Goal: Task Accomplishment & Management: Complete application form

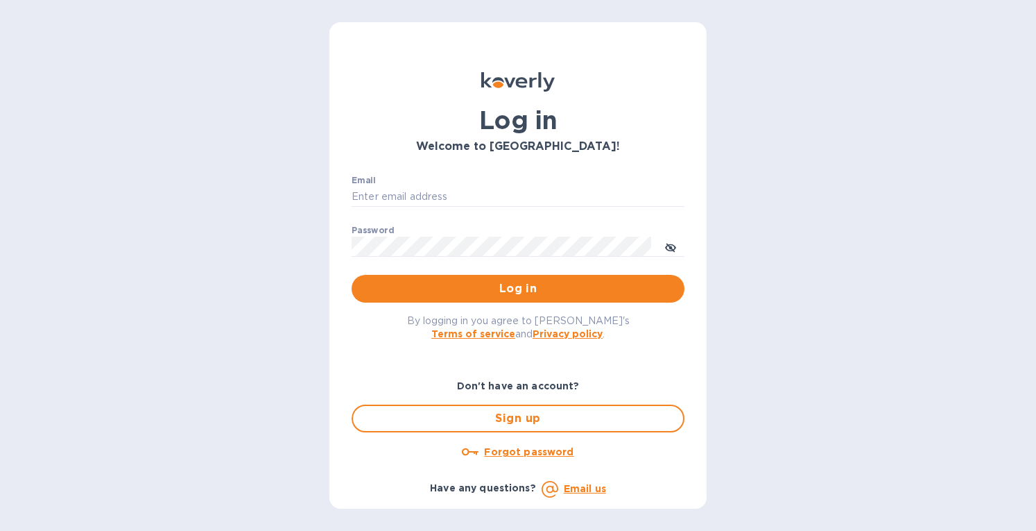
type input "[EMAIL_ADDRESS][DOMAIN_NAME]"
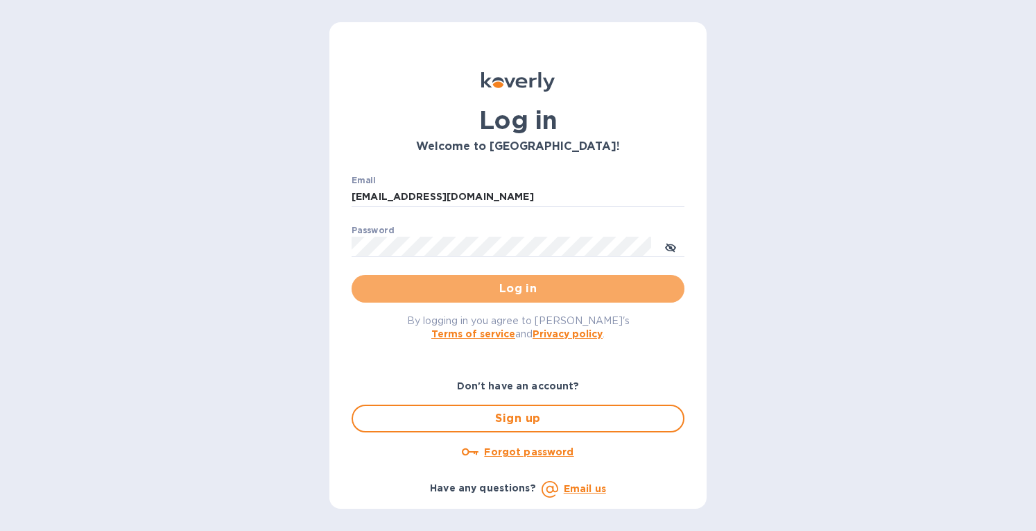
click at [454, 283] on span "Log in" at bounding box center [518, 288] width 311 height 17
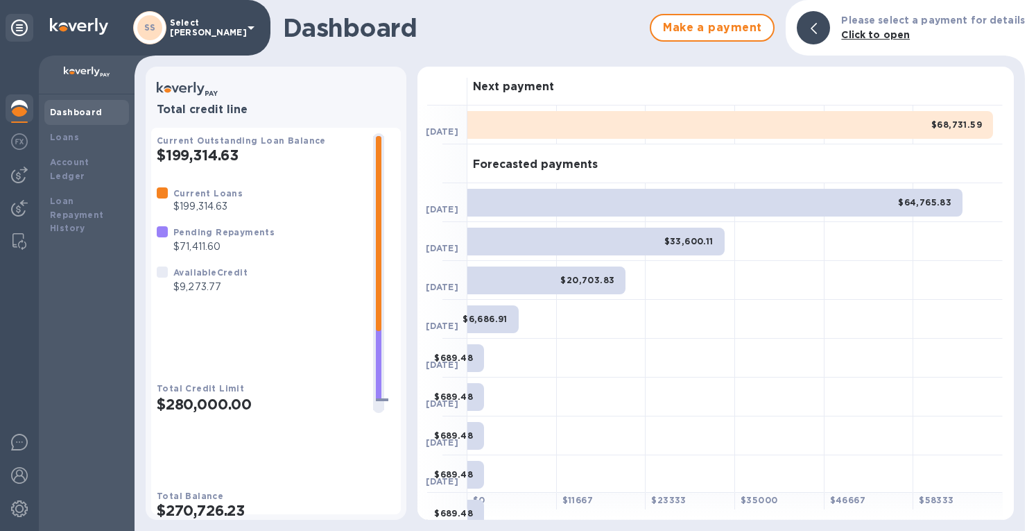
click at [23, 169] on img at bounding box center [19, 174] width 17 height 17
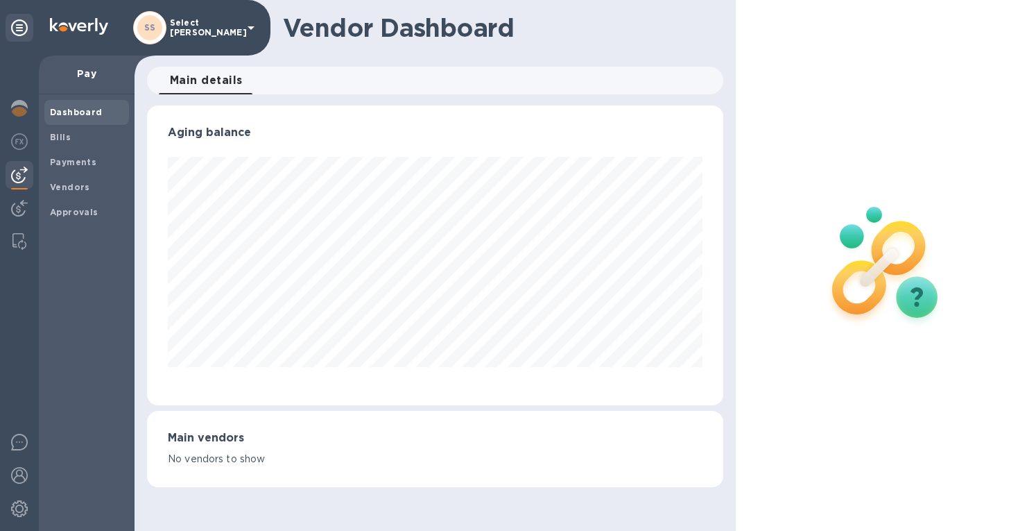
scroll to position [693333, 693062]
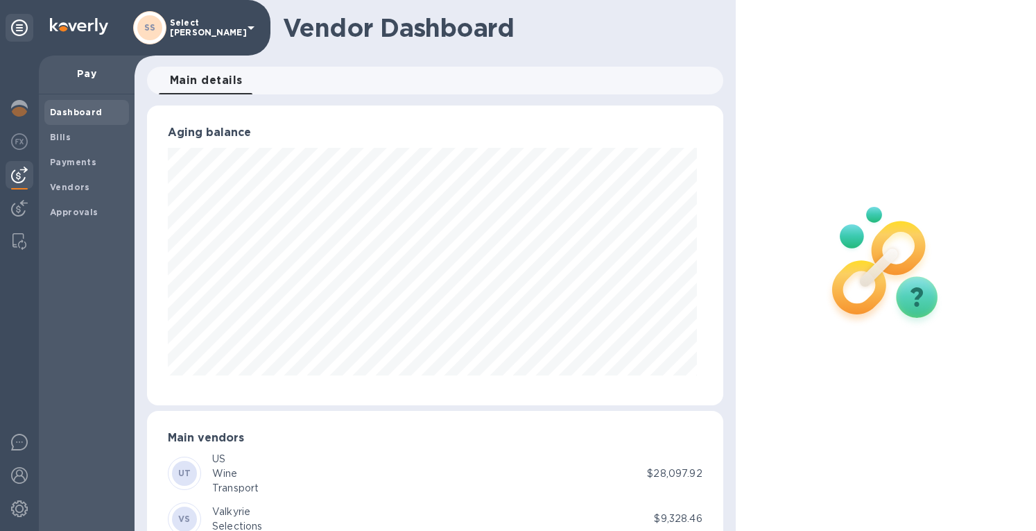
click at [64, 139] on b "Bills" at bounding box center [60, 137] width 21 height 10
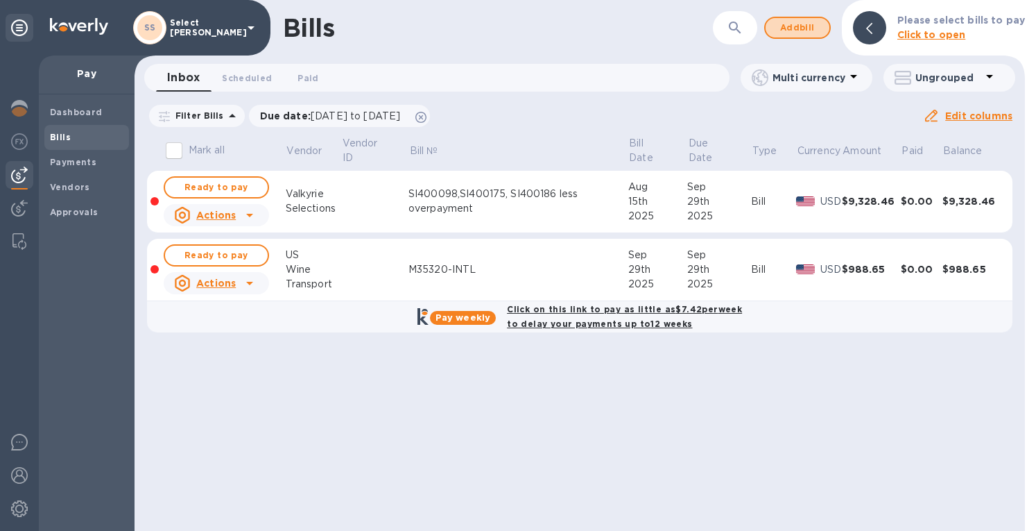
click at [802, 19] on span "Add bill" at bounding box center [798, 27] width 42 height 17
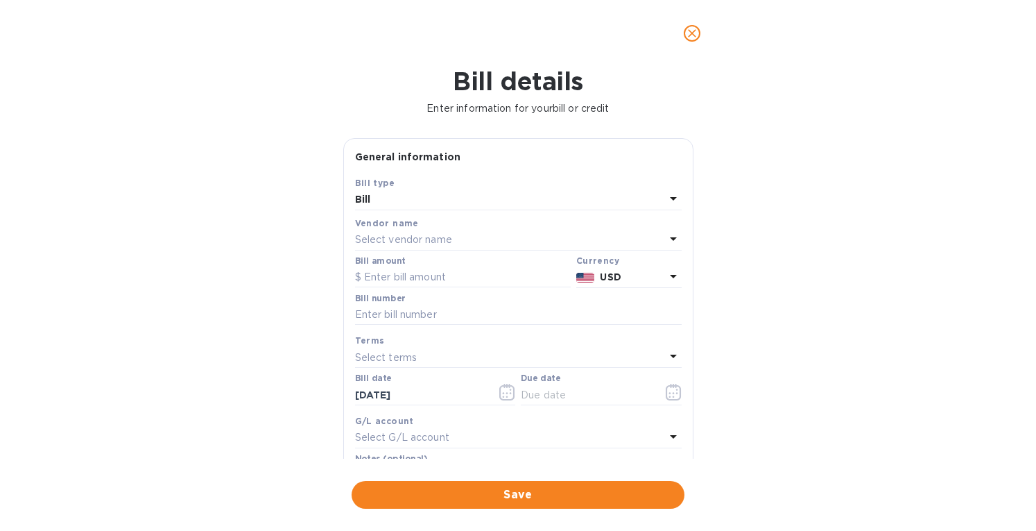
click at [393, 235] on p "Select vendor name" at bounding box center [403, 239] width 97 height 15
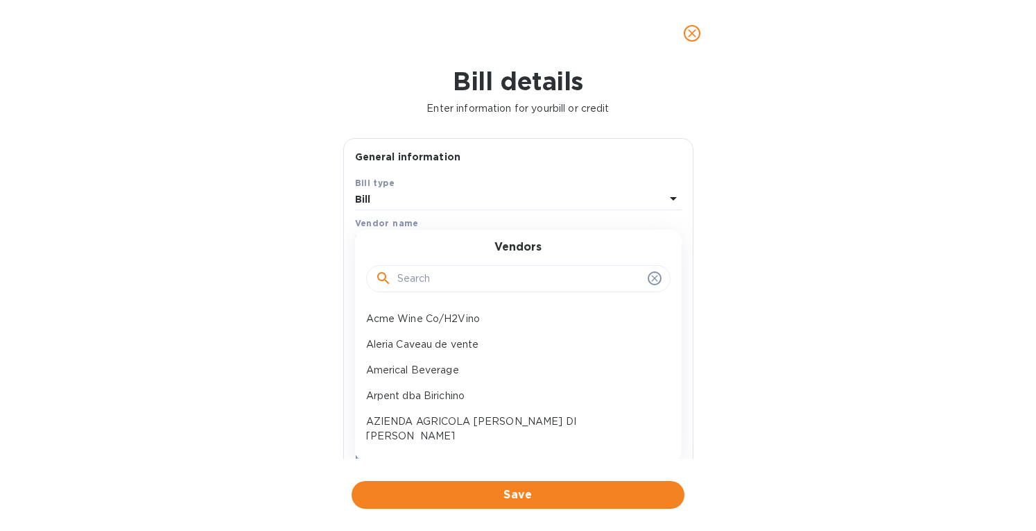
click at [397, 277] on div at bounding box center [518, 278] width 286 height 21
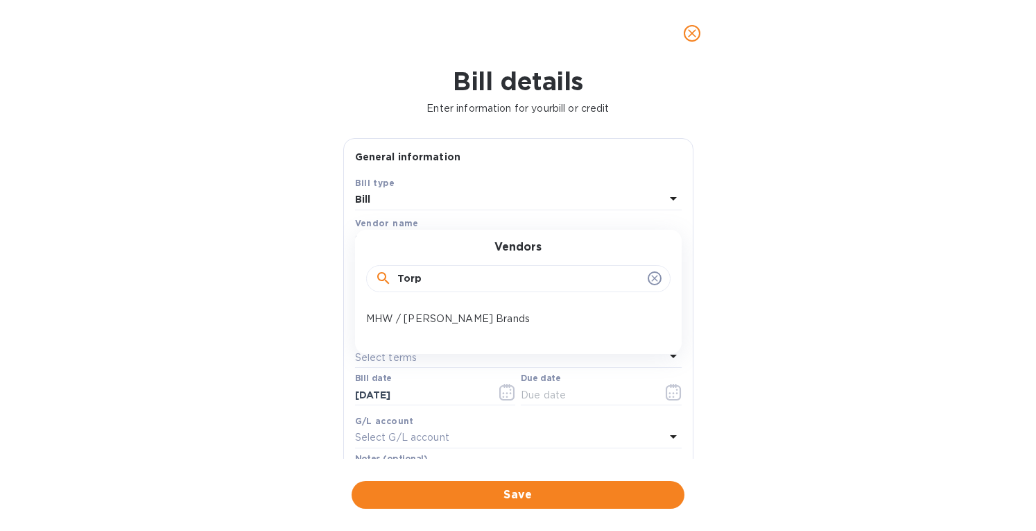
type input "Torp"
click at [410, 309] on div "MHW / Torpy Brands" at bounding box center [513, 319] width 305 height 26
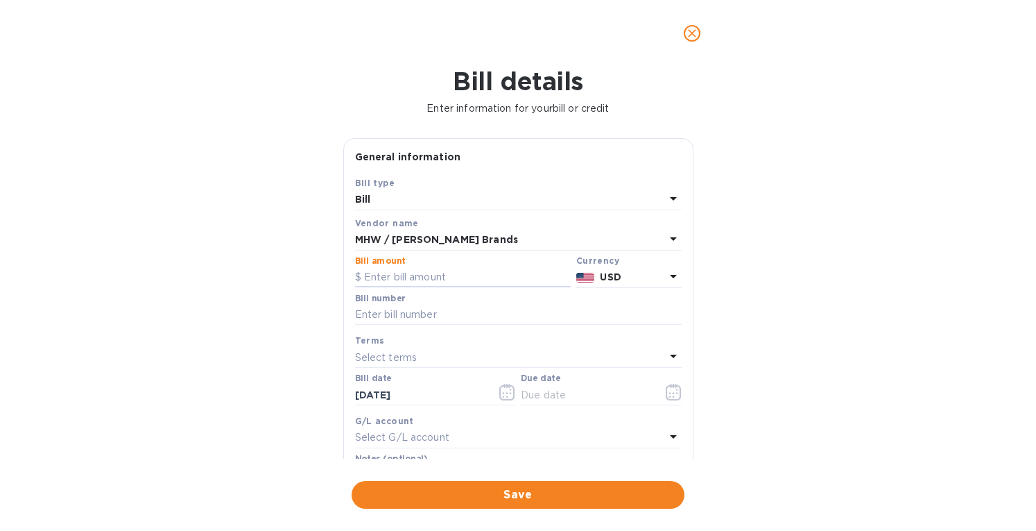
click at [405, 273] on input "text" at bounding box center [463, 277] width 216 height 21
click button "Save" at bounding box center [0, 0] width 0 height 0
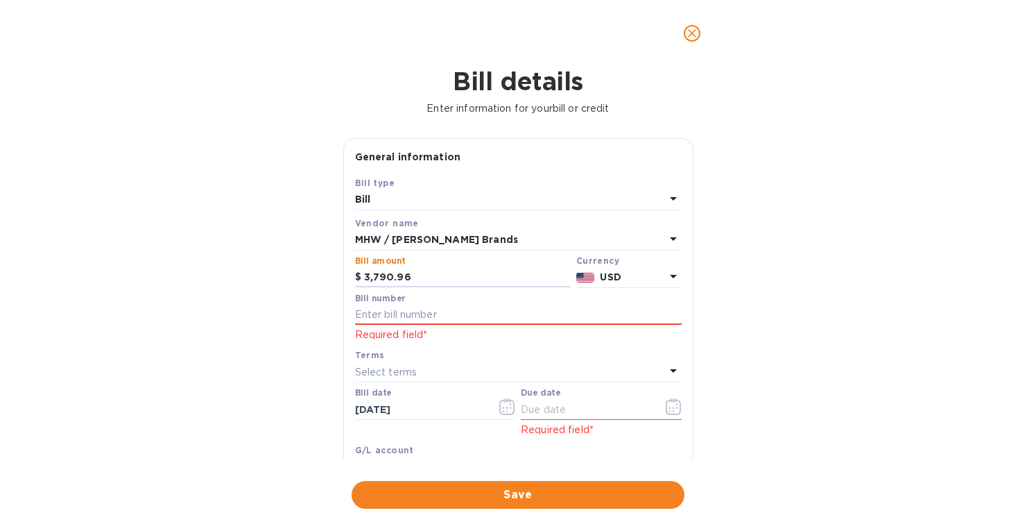
type input "3,790.96"
click at [429, 317] on input "text" at bounding box center [518, 315] width 327 height 21
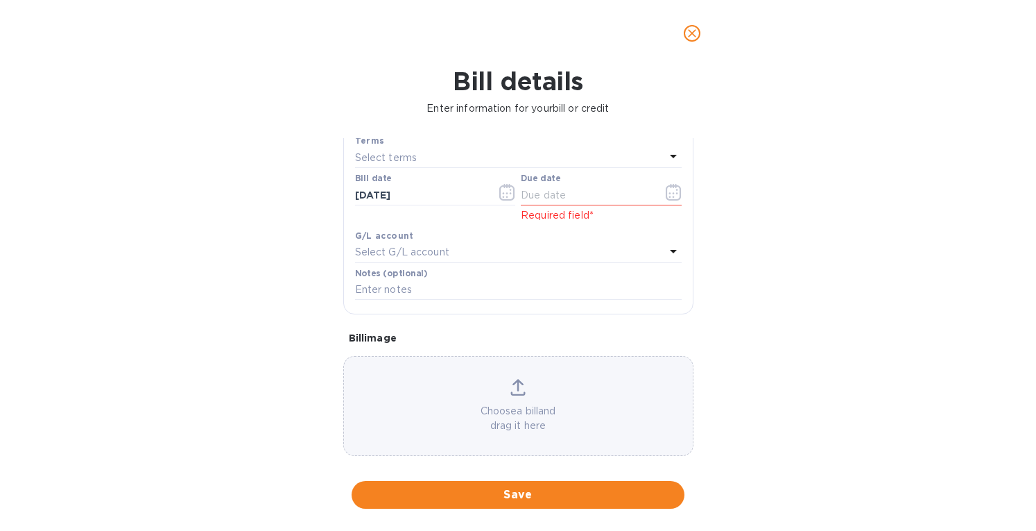
scroll to position [228, 0]
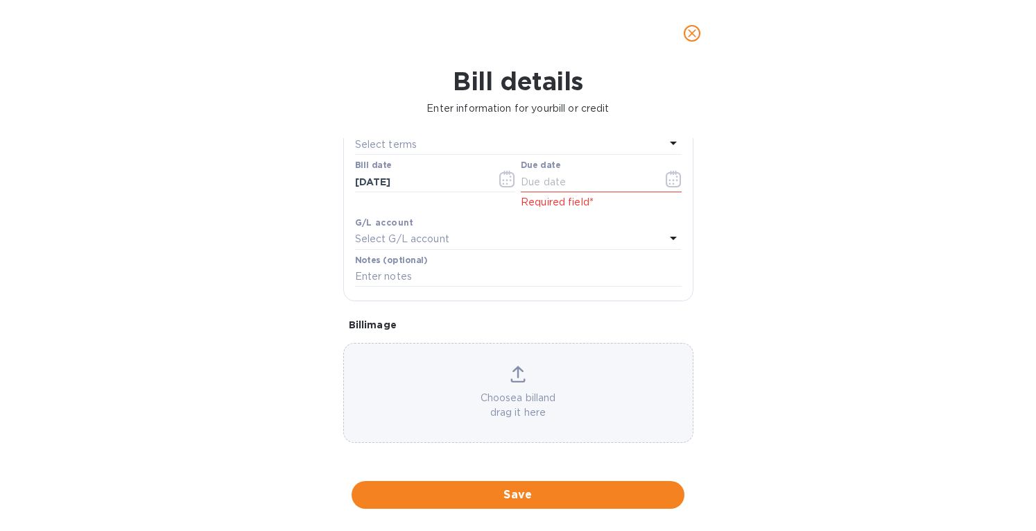
click at [577, 391] on p "Choose a bill and drag it here" at bounding box center [518, 405] width 349 height 29
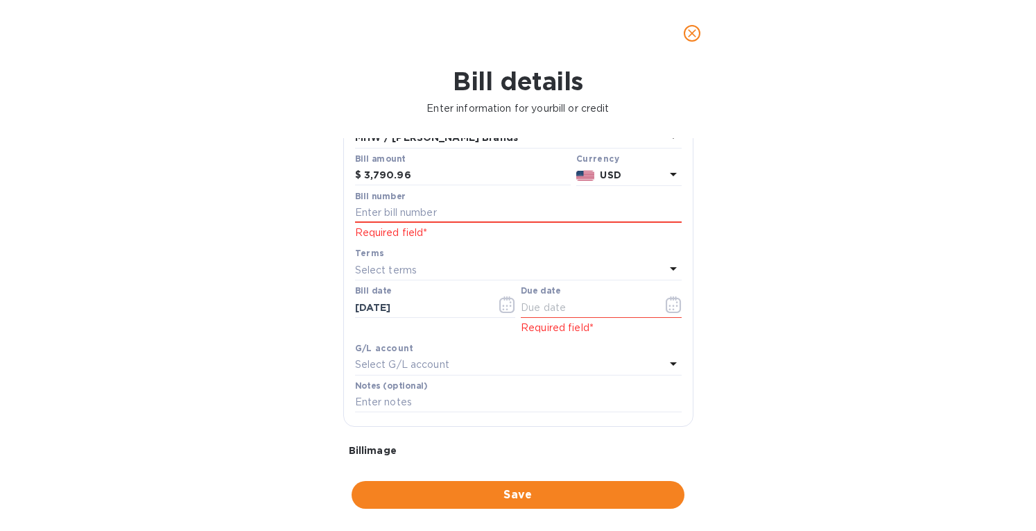
scroll to position [89, 0]
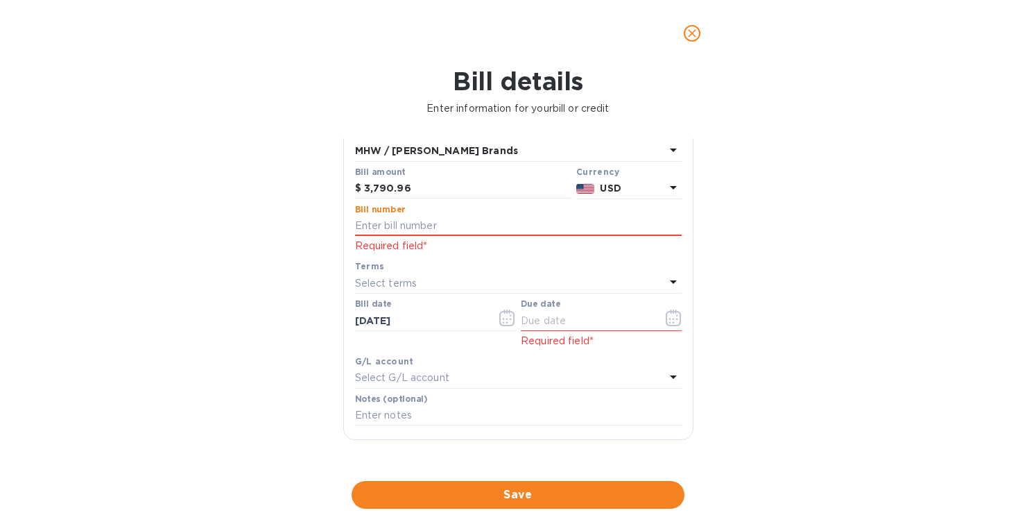
click at [390, 224] on input "text" at bounding box center [518, 226] width 327 height 21
paste input "5SB000050050"
type input "5SB000050050"
drag, startPoint x: 363, startPoint y: 320, endPoint x: 327, endPoint y: 323, distance: 35.4
click at [327, 323] on div "Bill details Enter information for your bill or credit General information Save…" at bounding box center [518, 299] width 1036 height 464
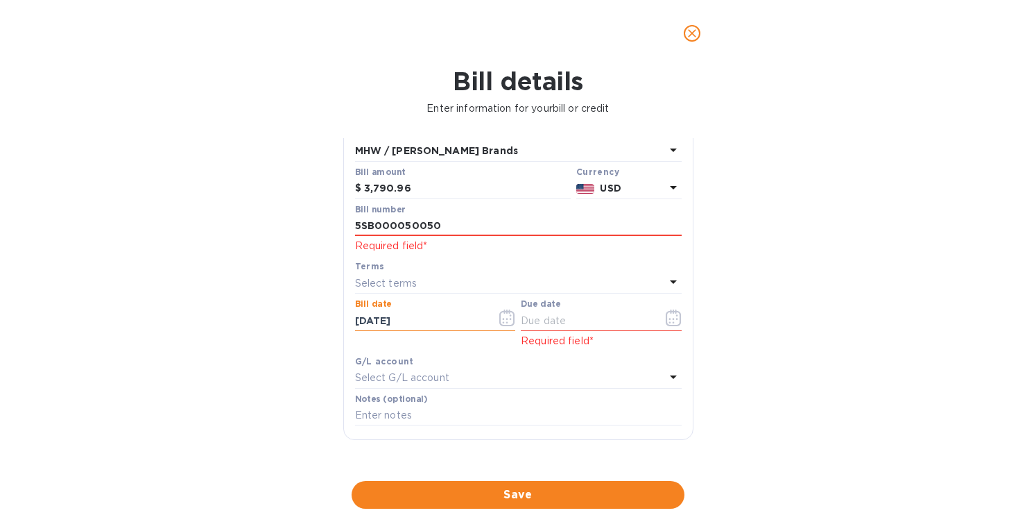
type input "07/07/2025"
click at [382, 278] on p "Select terms" at bounding box center [386, 283] width 62 height 15
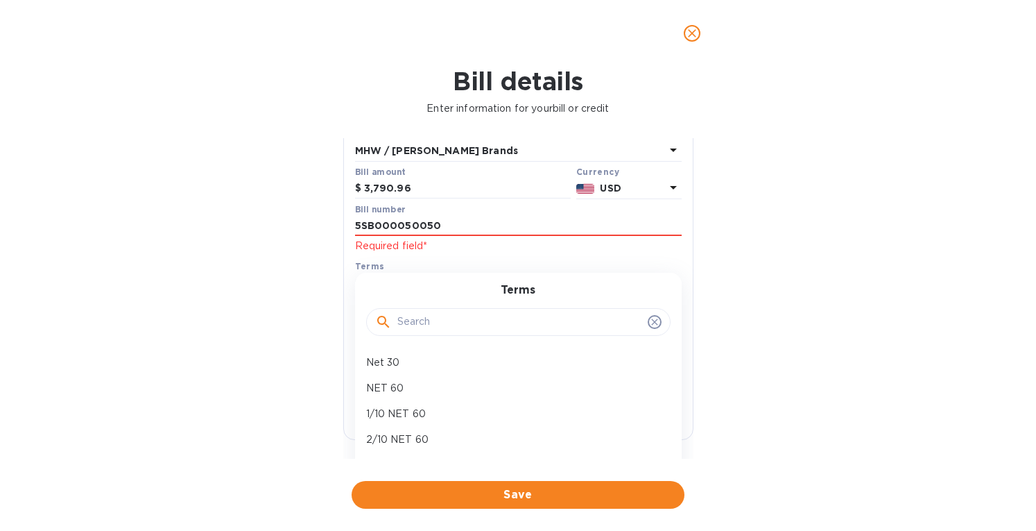
drag, startPoint x: 393, startPoint y: 377, endPoint x: 456, endPoint y: 381, distance: 63.3
click at [393, 377] on div "NET 60" at bounding box center [513, 388] width 305 height 26
type input "09/05/2025"
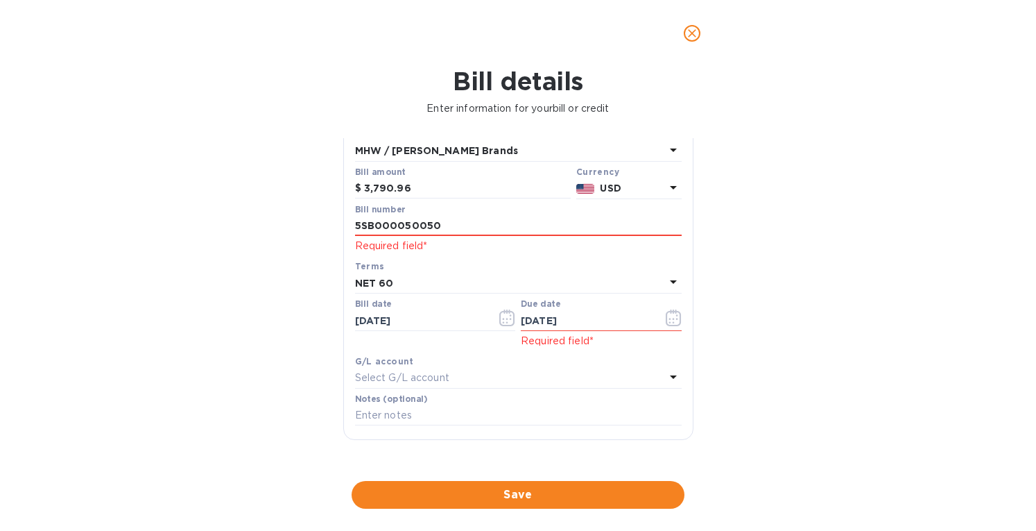
scroll to position [270, 0]
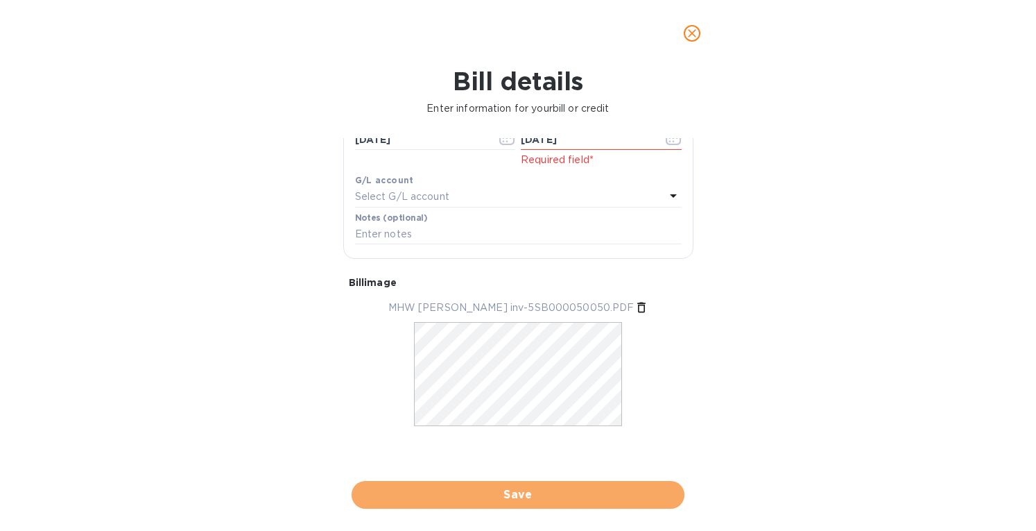
click at [509, 492] on span "Save" at bounding box center [518, 494] width 311 height 17
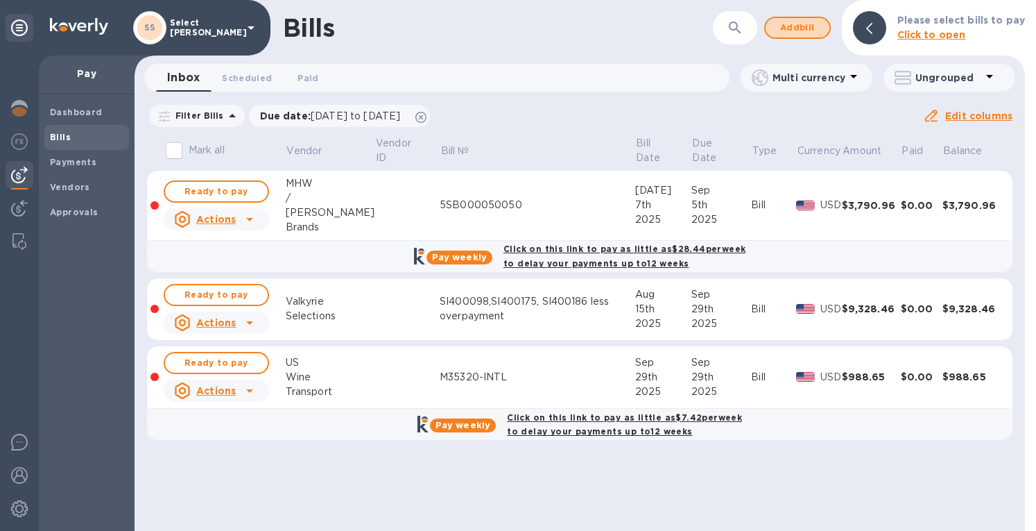
click at [795, 28] on span "Add bill" at bounding box center [798, 27] width 42 height 17
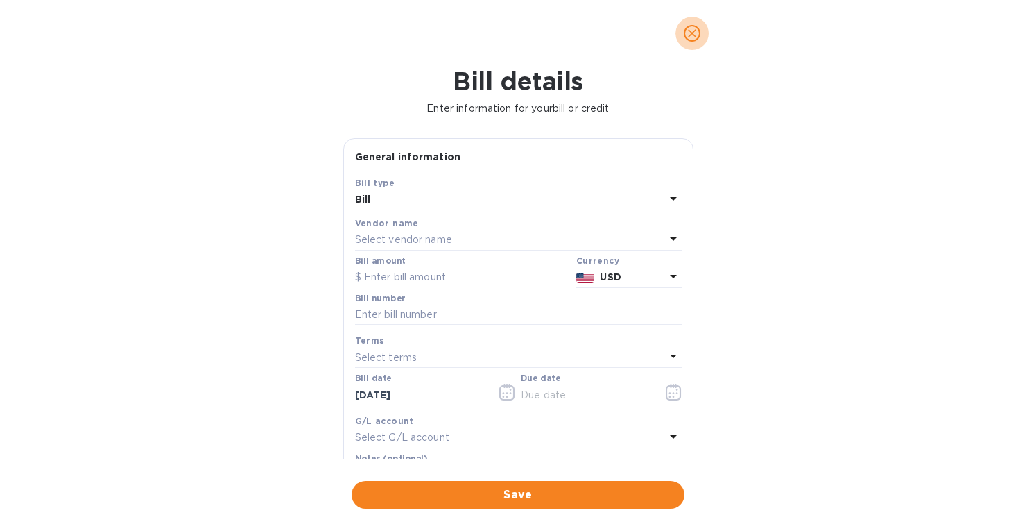
click at [694, 27] on icon "close" at bounding box center [692, 33] width 14 height 14
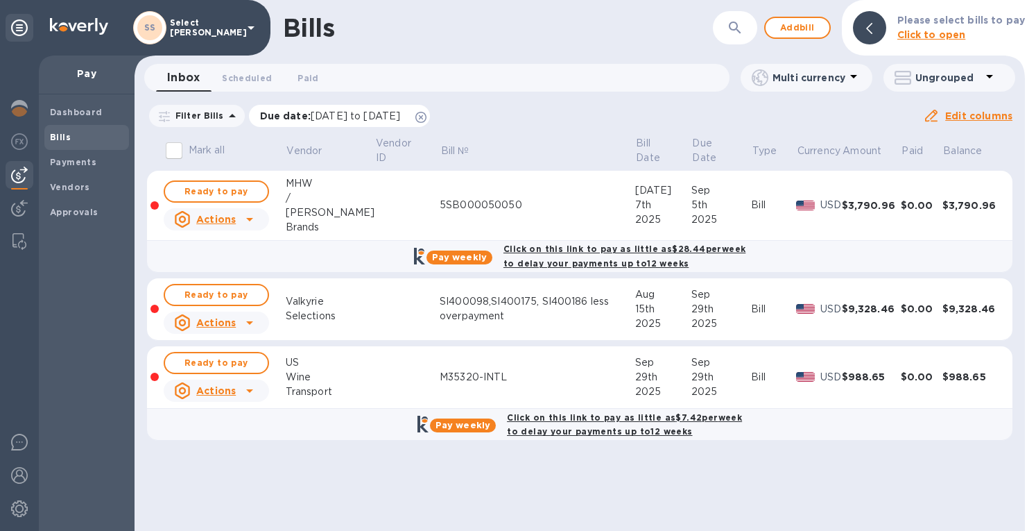
click at [427, 114] on icon at bounding box center [420, 117] width 11 height 11
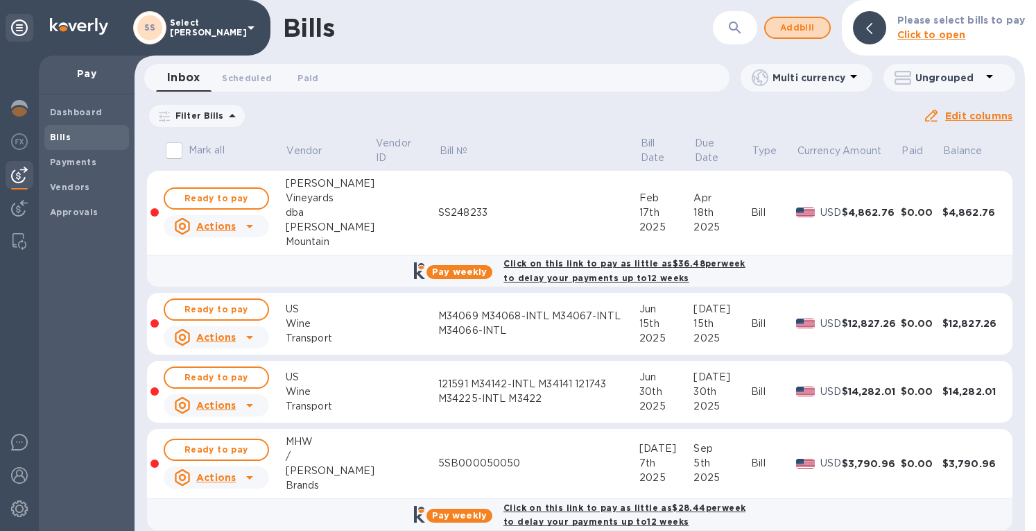
click at [803, 30] on span "Add bill" at bounding box center [798, 27] width 42 height 17
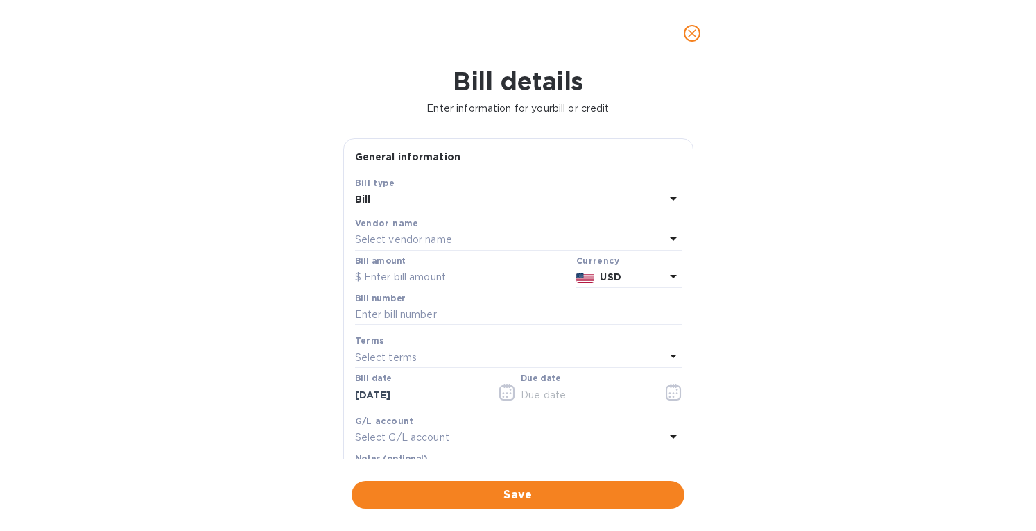
click at [402, 235] on p "Select vendor name" at bounding box center [403, 239] width 97 height 15
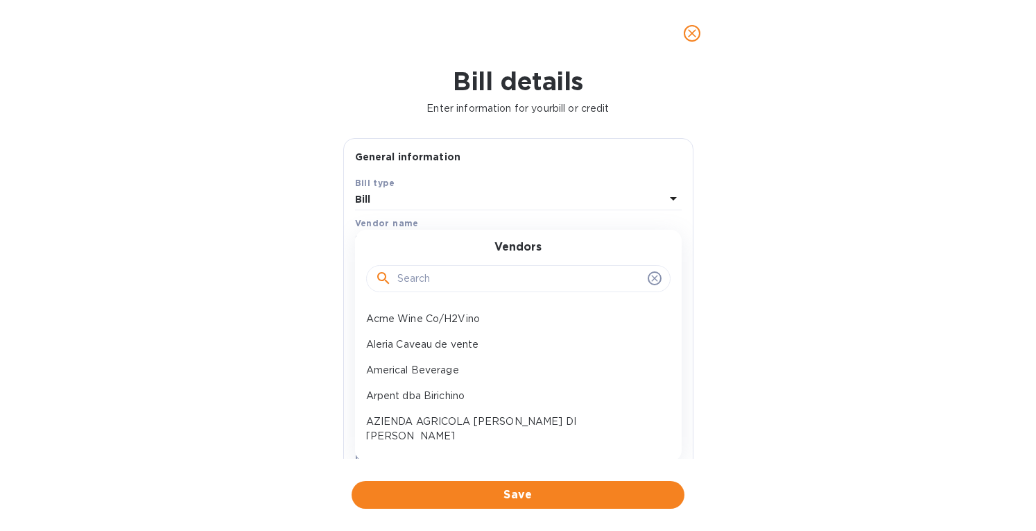
click at [422, 274] on input "text" at bounding box center [519, 278] width 245 height 21
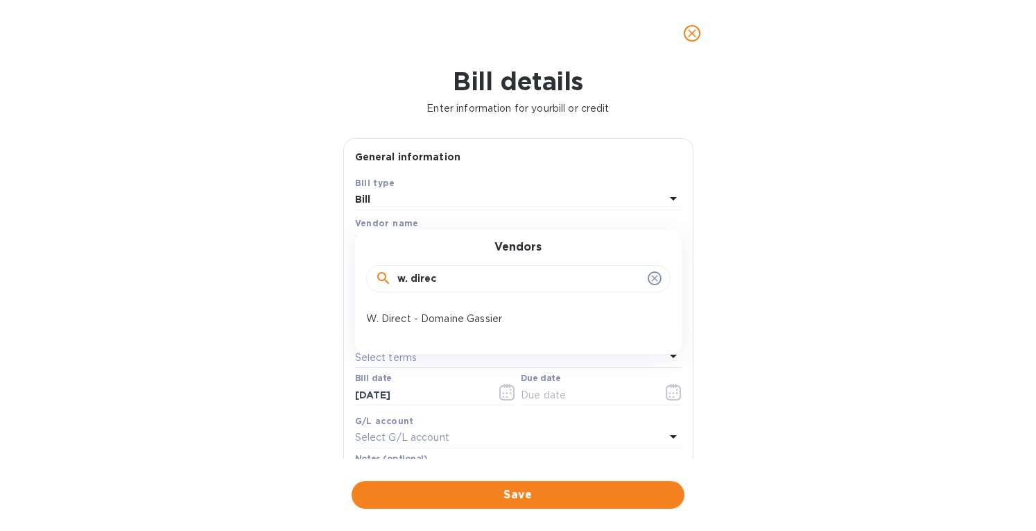
type input "w. direc"
click at [430, 319] on p "W. Direct - Domaine Gassier" at bounding box center [512, 318] width 293 height 15
type input "11/21/2025"
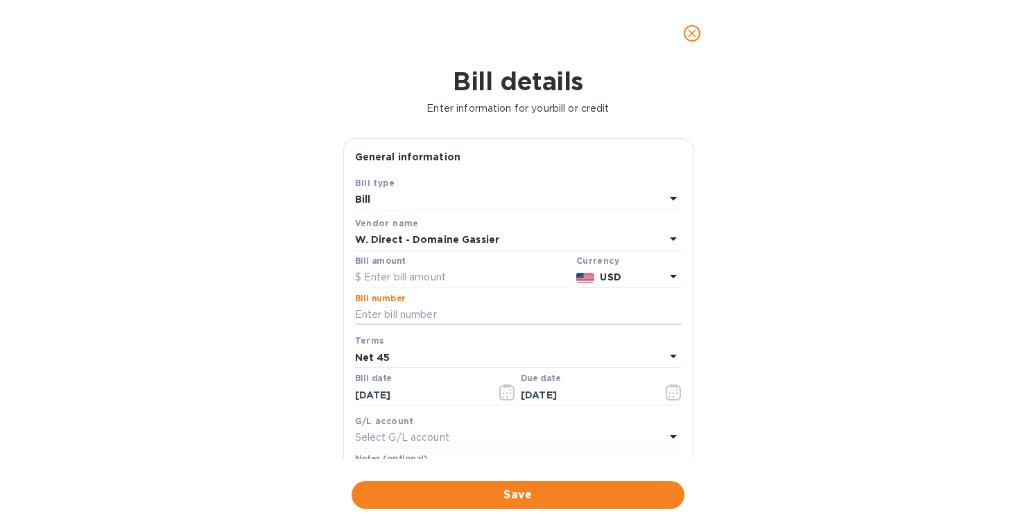
click at [372, 309] on input "text" at bounding box center [518, 315] width 327 height 21
paste input "WD050625-5"
type input "WD050625-5"
click at [384, 275] on input "text" at bounding box center [463, 277] width 216 height 21
type input "8,477"
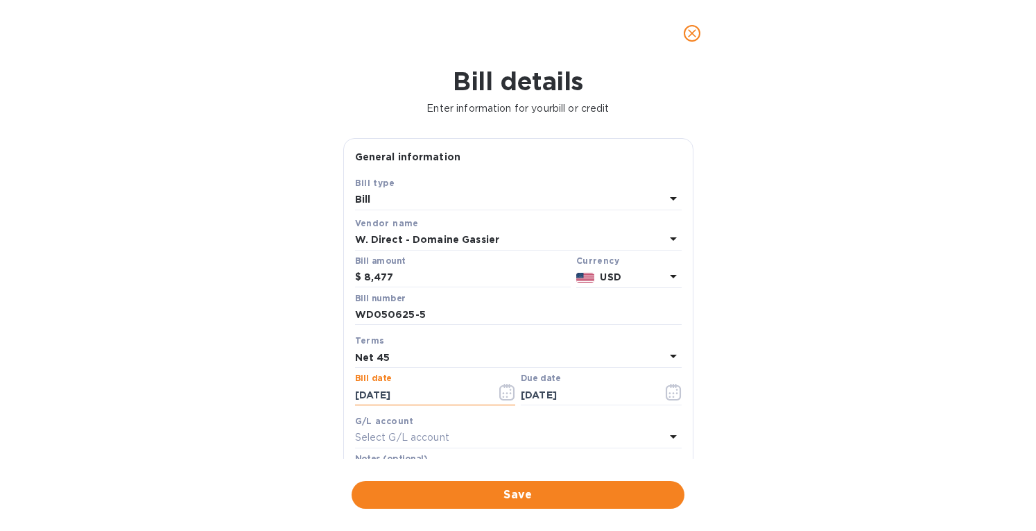
drag, startPoint x: 454, startPoint y: 399, endPoint x: 372, endPoint y: 305, distance: 124.8
click at [308, 405] on div "Bill details Enter information for your bill or credit General information Save…" at bounding box center [518, 299] width 1036 height 464
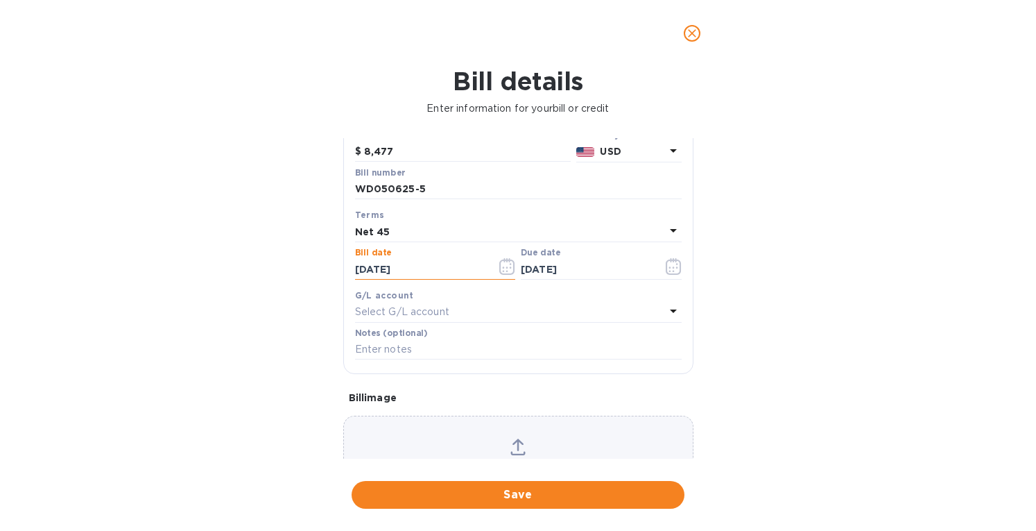
scroll to position [139, 0]
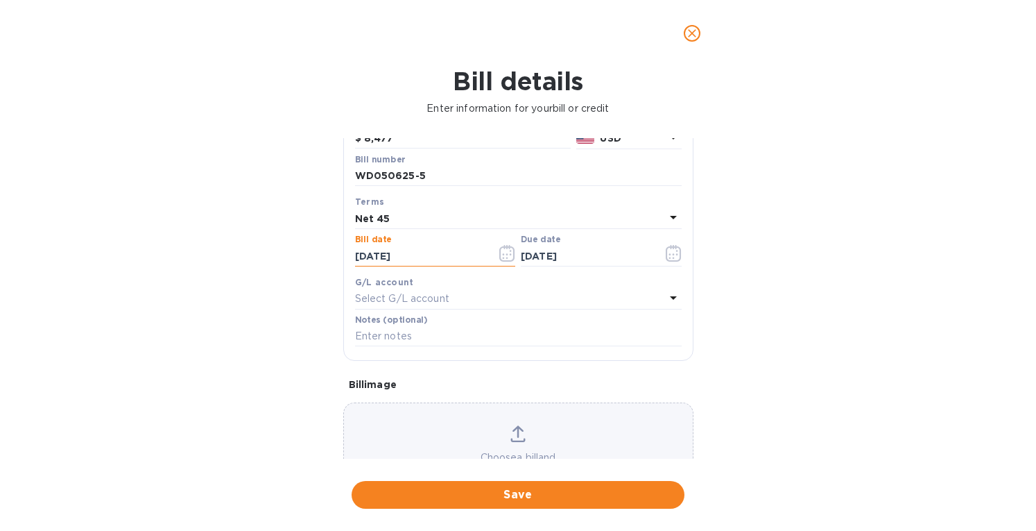
type input "05/12/2025"
click at [404, 209] on div "Net 45" at bounding box center [510, 218] width 310 height 19
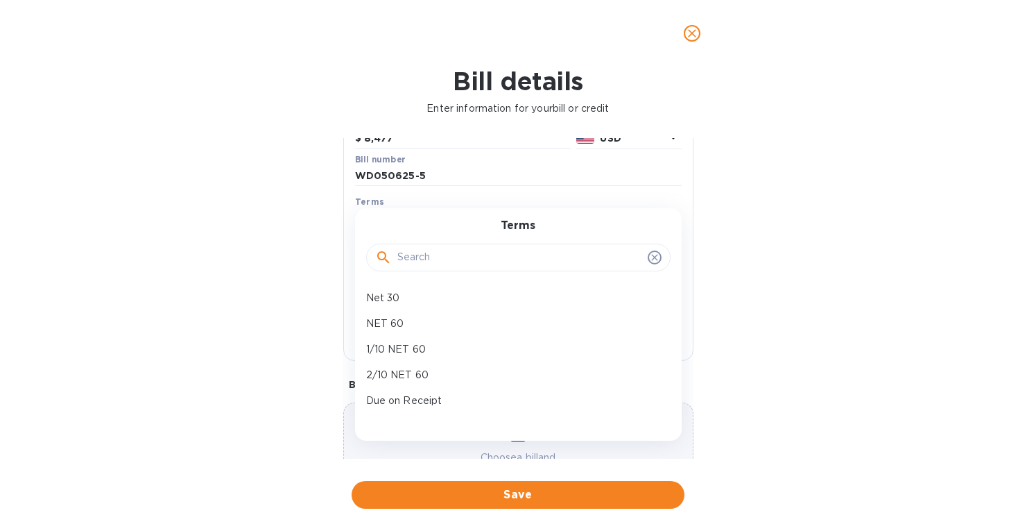
click at [413, 317] on p "NET 60" at bounding box center [512, 323] width 293 height 15
type input "07/11/2025"
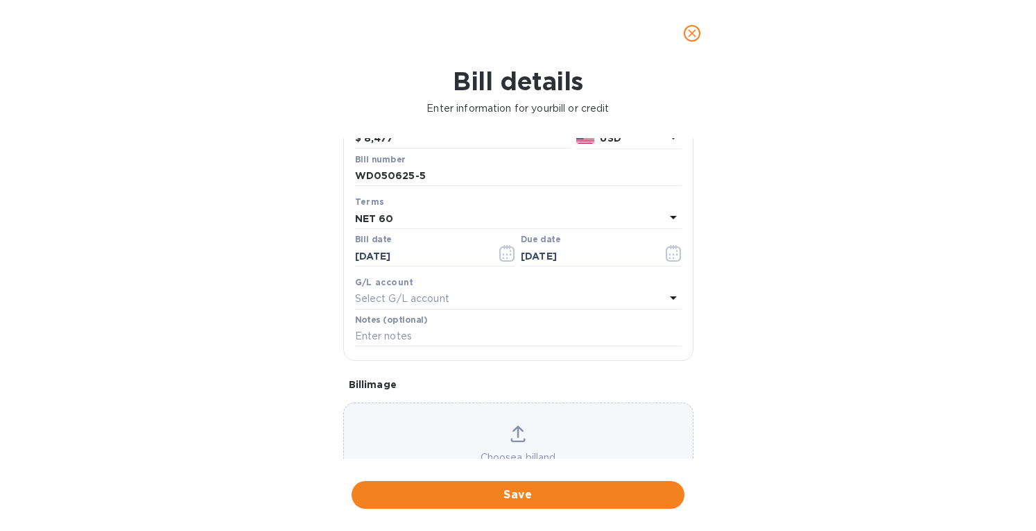
click at [511, 431] on icon at bounding box center [518, 433] width 15 height 17
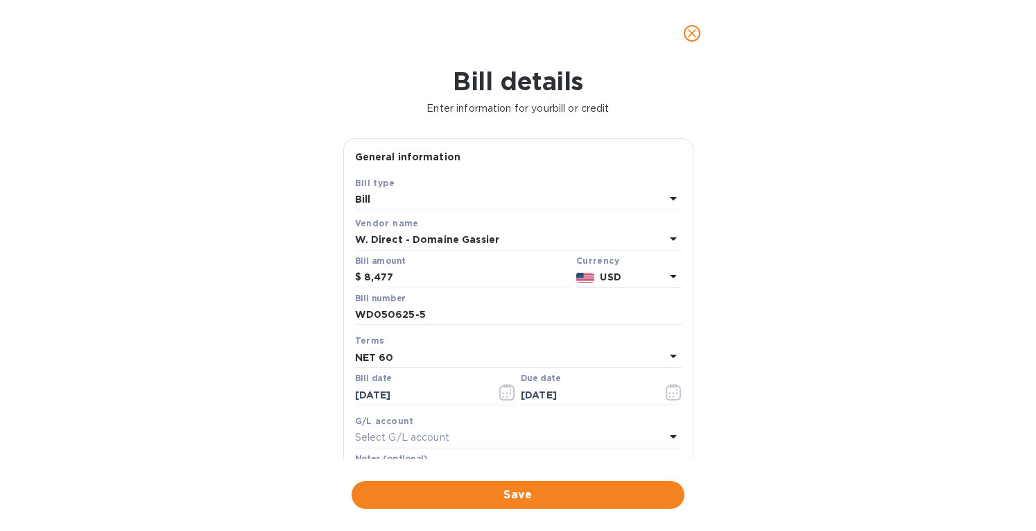
scroll to position [241, 0]
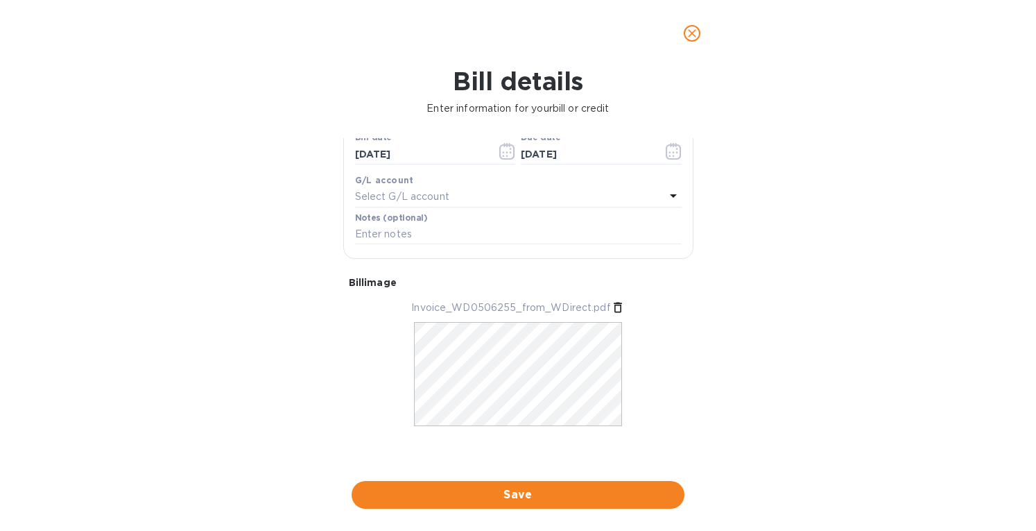
click at [460, 495] on span "Save" at bounding box center [518, 494] width 311 height 17
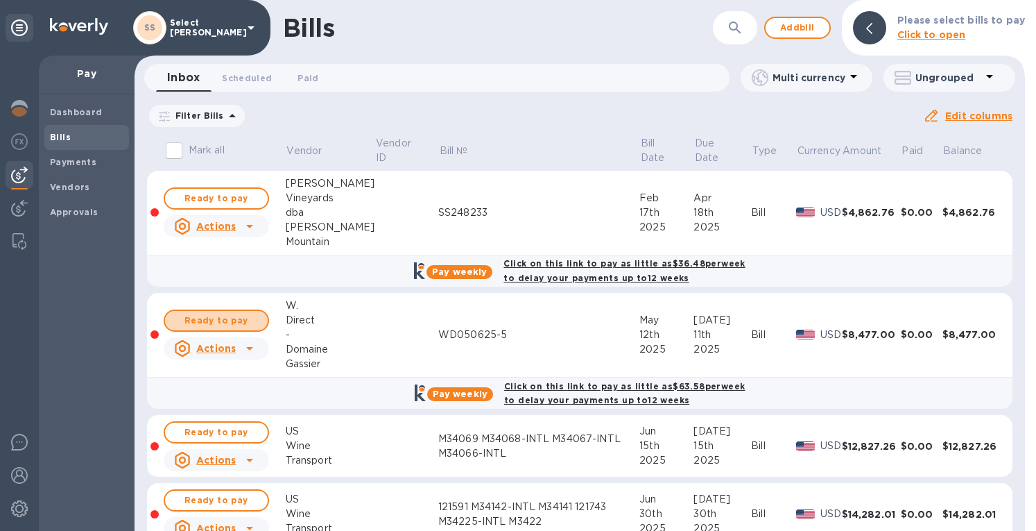
click at [239, 313] on span "Ready to pay" at bounding box center [216, 320] width 80 height 17
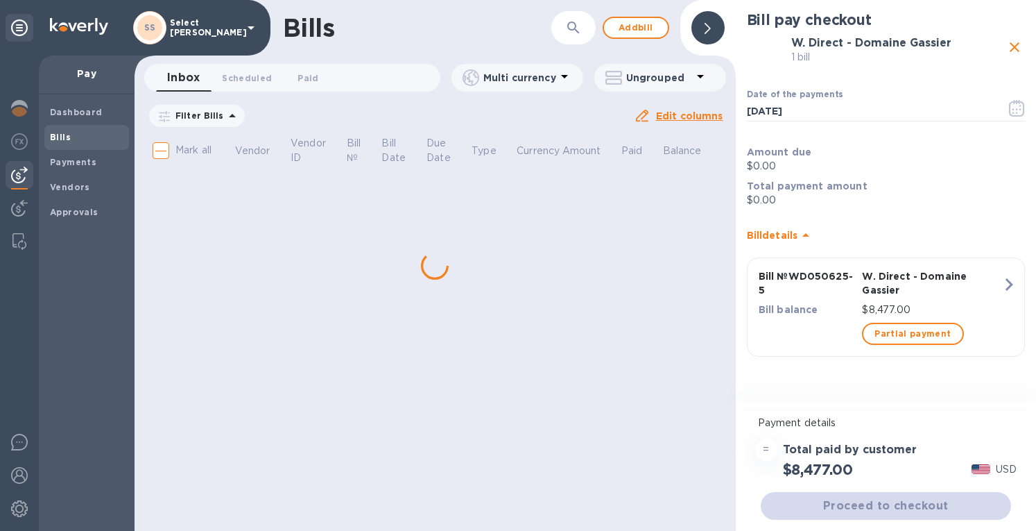
click at [22, 98] on div at bounding box center [20, 109] width 28 height 31
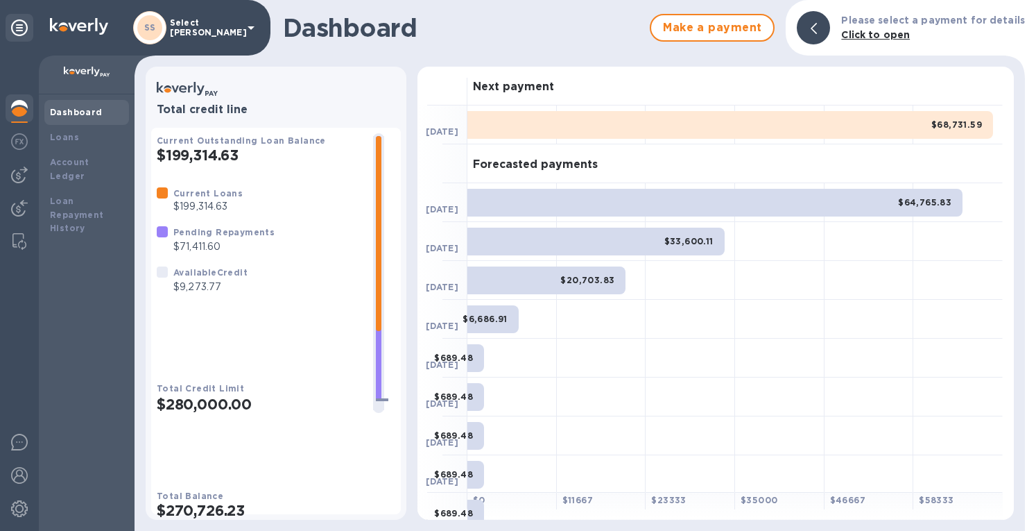
click at [15, 174] on img at bounding box center [19, 174] width 17 height 17
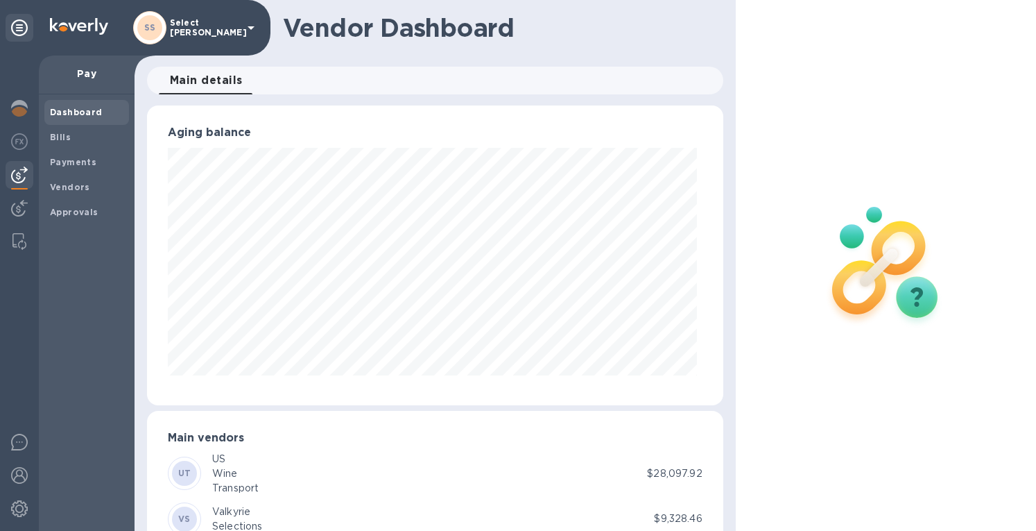
scroll to position [300, 570]
click at [58, 137] on b "Bills" at bounding box center [60, 137] width 21 height 10
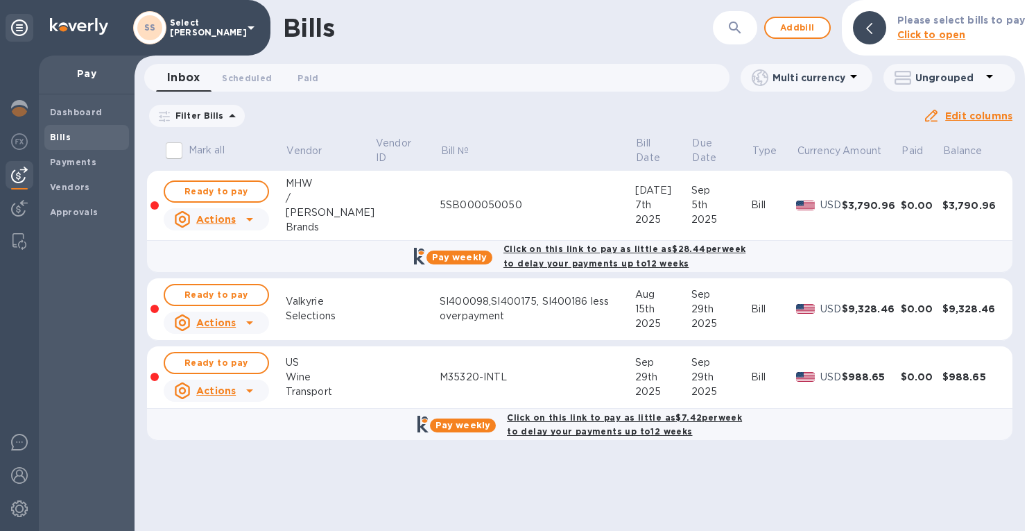
click at [0, 0] on icon at bounding box center [0, 0] width 0 height 0
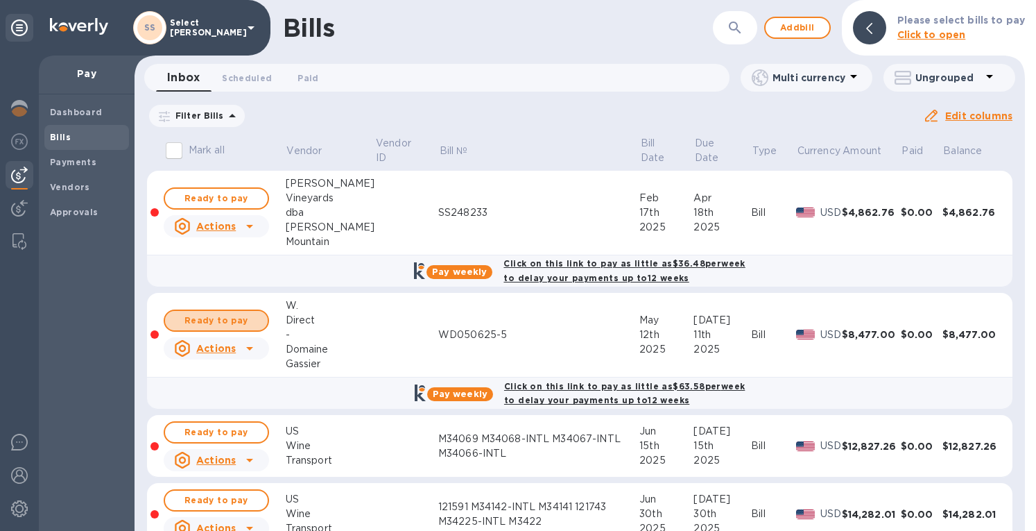
click at [217, 312] on span "Ready to pay" at bounding box center [216, 320] width 80 height 17
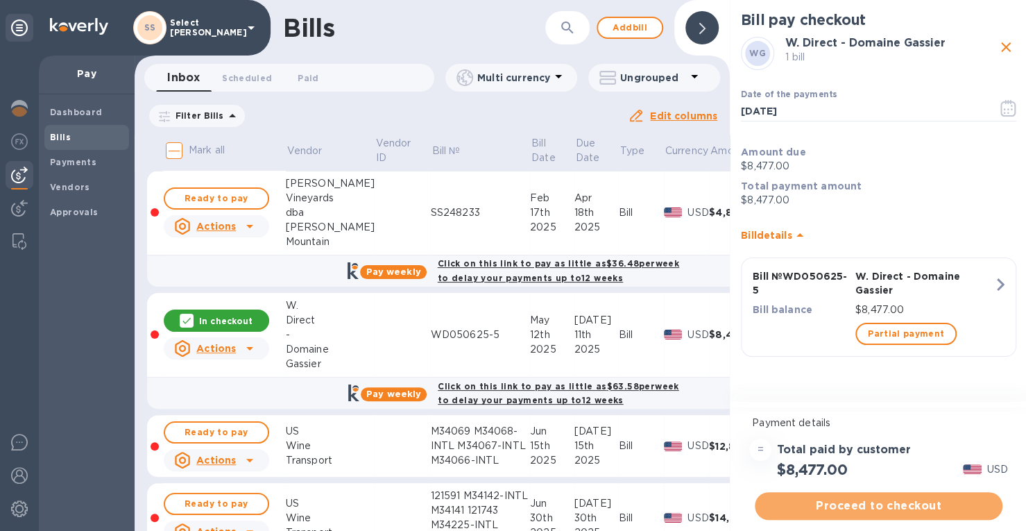
click at [881, 506] on span "Proceed to checkout" at bounding box center [878, 505] width 225 height 17
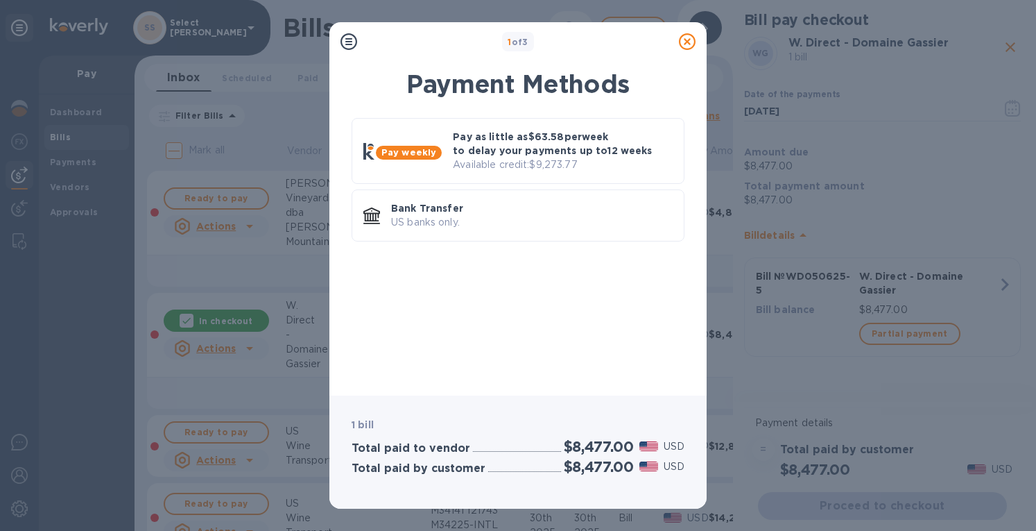
click at [519, 154] on p "Pay as little as $63.58 per week to delay your payments up to 12 weeks" at bounding box center [563, 144] width 220 height 28
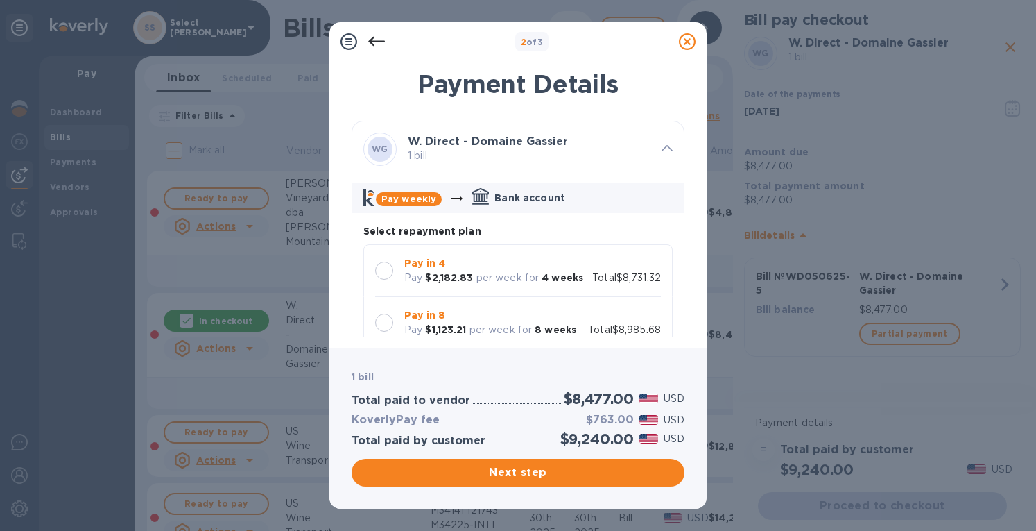
drag, startPoint x: 381, startPoint y: 275, endPoint x: 469, endPoint y: 281, distance: 88.3
click at [381, 275] on div at bounding box center [384, 270] width 18 height 18
click at [483, 471] on span "Next step" at bounding box center [518, 472] width 311 height 17
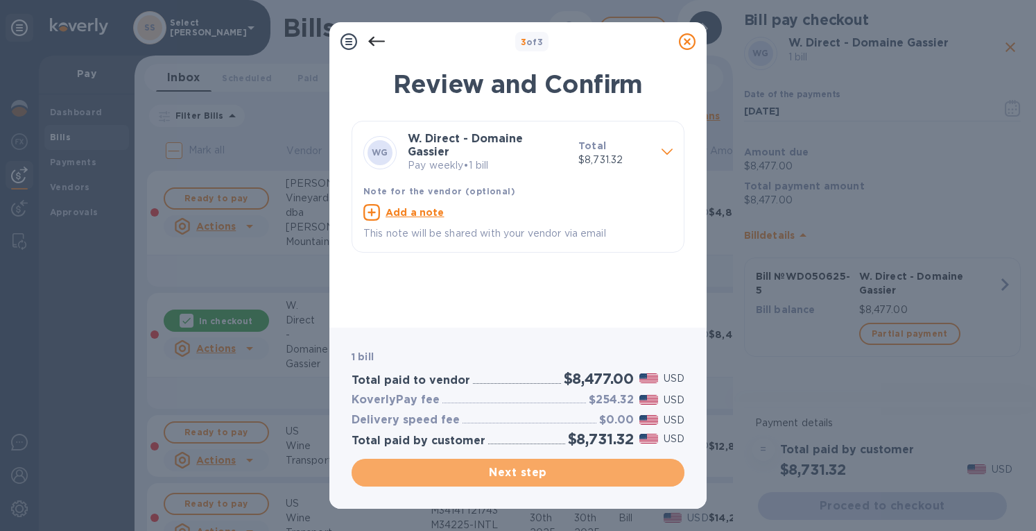
click at [521, 475] on span "Next step" at bounding box center [518, 472] width 311 height 17
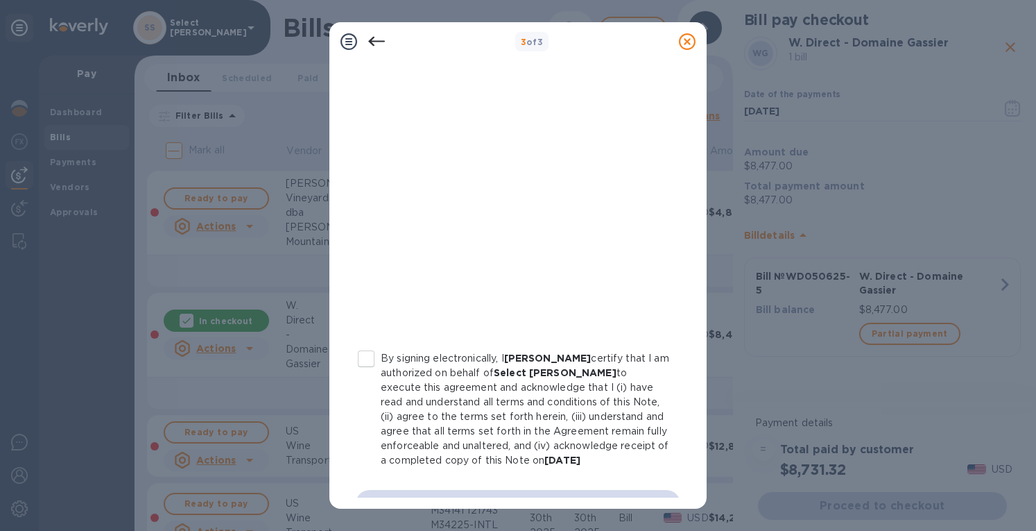
scroll to position [244, 0]
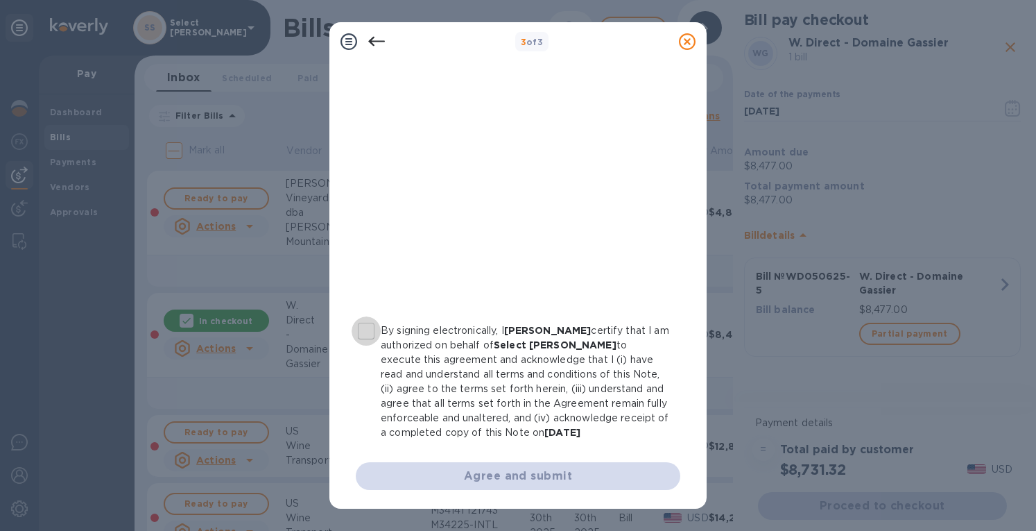
click at [366, 332] on input "By signing electronically, I Erin Grace certify that I am authorized on behalf …" at bounding box center [366, 330] width 29 height 29
checkbox input "true"
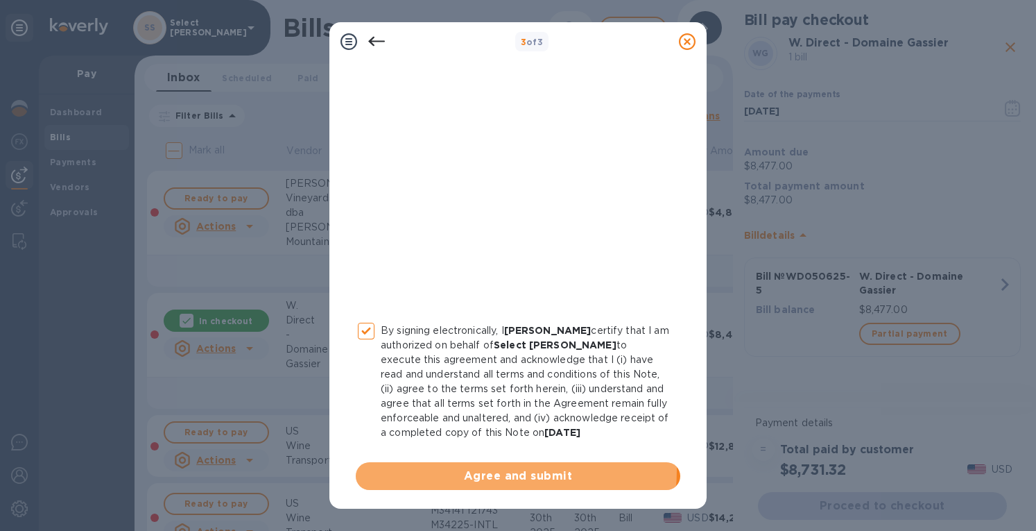
click at [500, 470] on span "Agree and submit" at bounding box center [518, 476] width 302 height 17
